Goal: Information Seeking & Learning: Learn about a topic

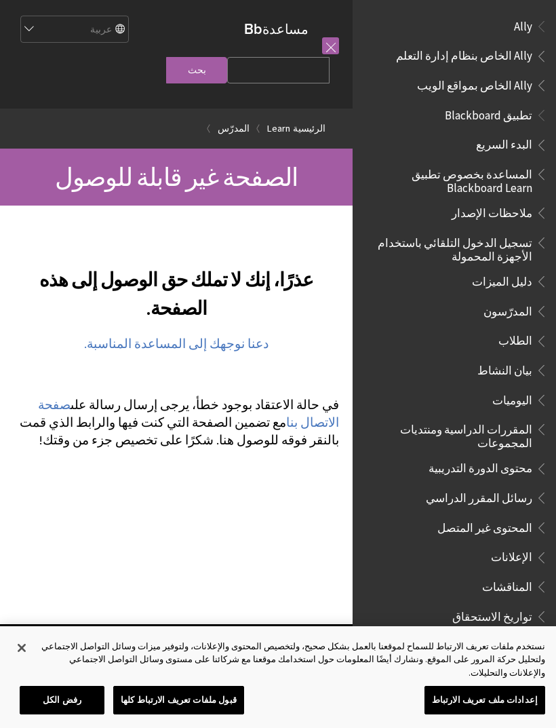
click at [212, 352] on link "دعنا نوجهك إلى المساعدة المناسبة." at bounding box center [176, 344] width 184 height 16
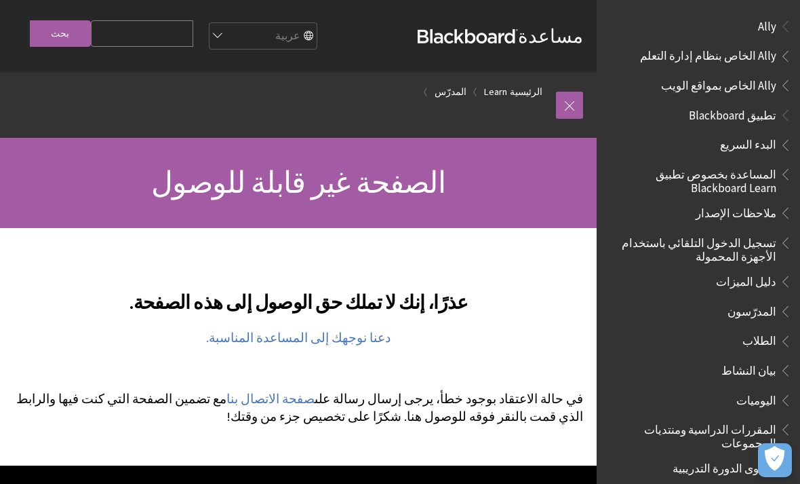
click at [725, 45] on span "Ally الخاص بنظام إدارة التعلم" at bounding box center [708, 54] width 136 height 18
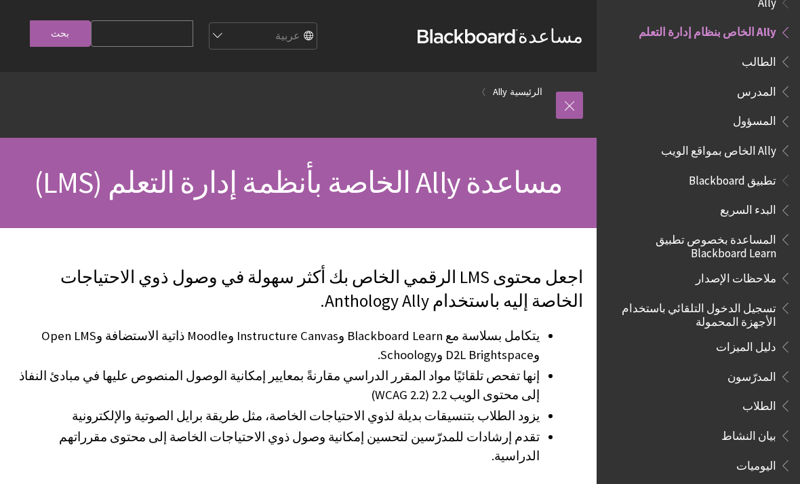
click at [689, 169] on span "تطبيق Blackboard" at bounding box center [698, 180] width 187 height 23
click at [688, 187] on span "تطبيق Blackboard" at bounding box center [698, 180] width 187 height 23
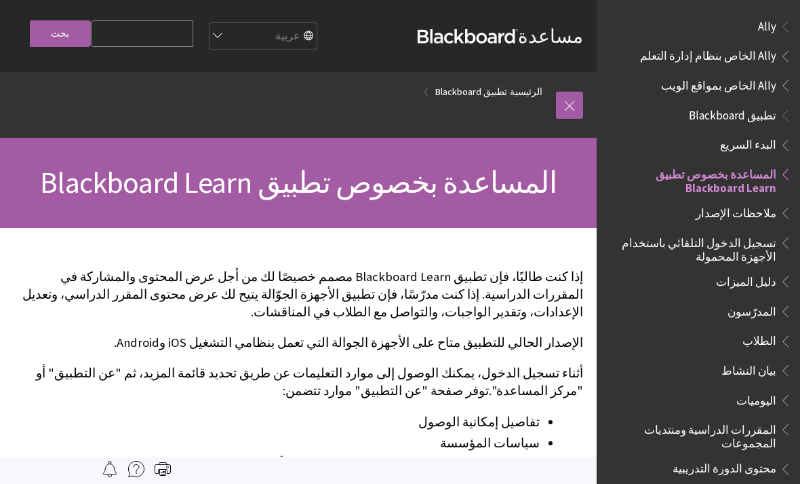
scroll to position [140, 0]
